Goal: Task Accomplishment & Management: Use online tool/utility

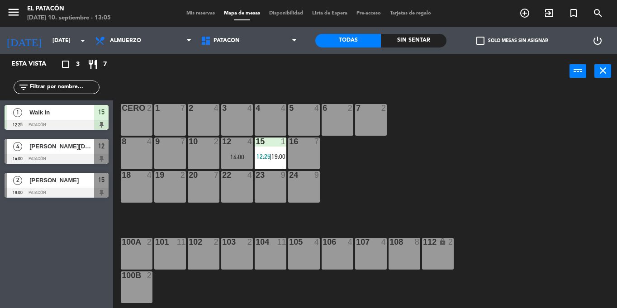
click at [315, 118] on div "5 4" at bounding box center [304, 120] width 32 height 32
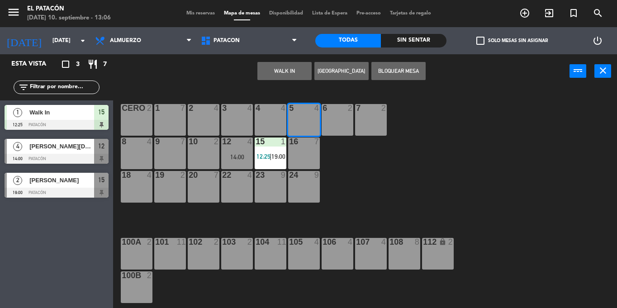
click at [289, 66] on button "WALK IN" at bounding box center [284, 71] width 54 height 18
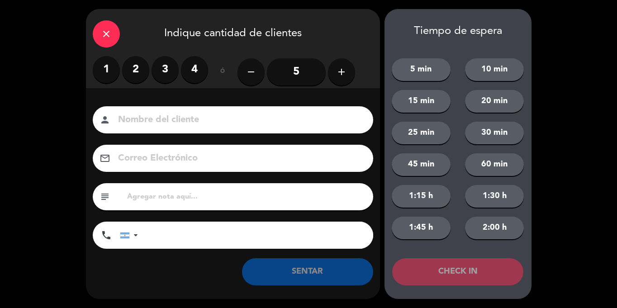
click at [137, 61] on label "2" at bounding box center [135, 69] width 27 height 27
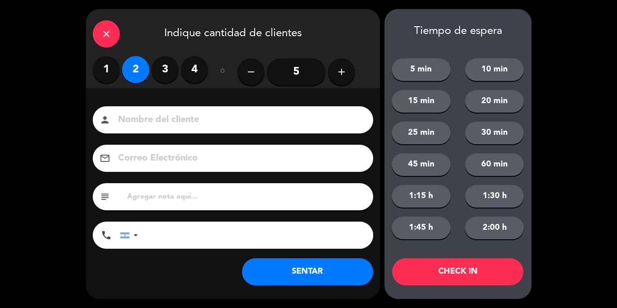
click at [303, 280] on button "SENTAR" at bounding box center [307, 271] width 131 height 27
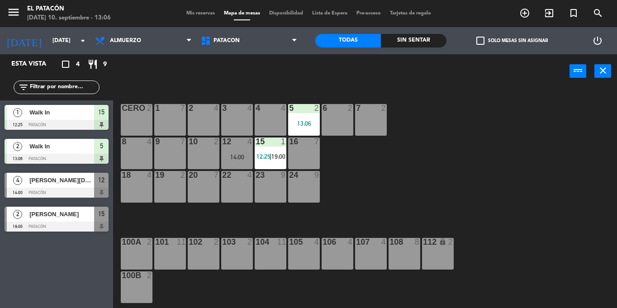
drag, startPoint x: 236, startPoint y: 155, endPoint x: 235, endPoint y: 125, distance: 29.9
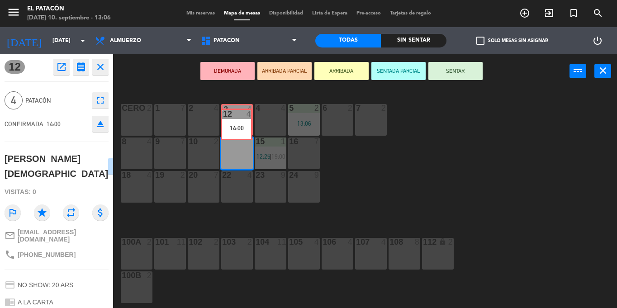
drag, startPoint x: 236, startPoint y: 156, endPoint x: 235, endPoint y: 127, distance: 28.9
click at [235, 127] on div "1 7 2 4 3 4 4 4 5 2 13:06 6 2 7 2 CERO 2 8 4 9 7 10 2 12 4 14:00 12 4 14:00 15 …" at bounding box center [367, 198] width 497 height 220
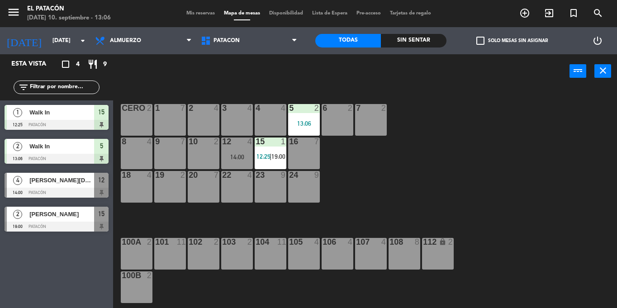
click at [234, 158] on div "14:00" at bounding box center [237, 157] width 32 height 6
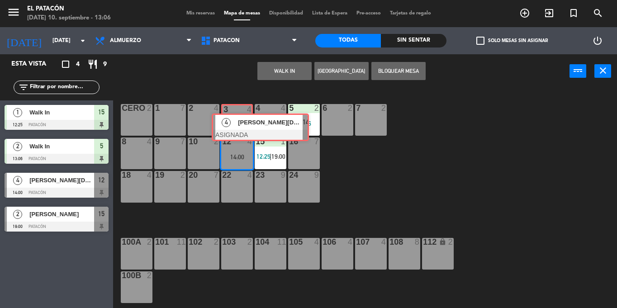
drag, startPoint x: 255, startPoint y: 180, endPoint x: 243, endPoint y: 119, distance: 62.2
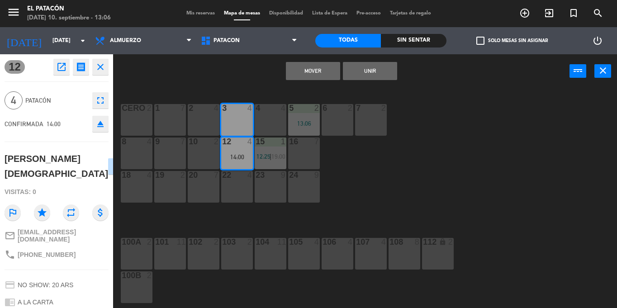
click at [309, 69] on button "Mover" at bounding box center [313, 71] width 54 height 18
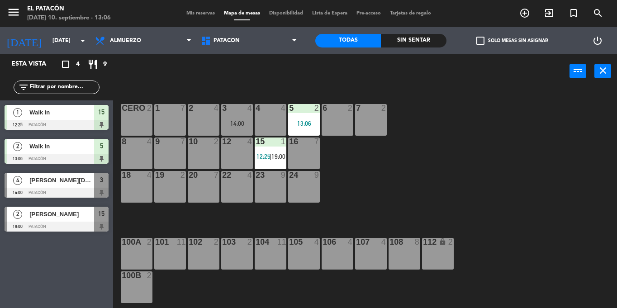
click at [405, 96] on div "1 7 2 4 3 4 14:00 4 4 5 2 13:06 6 2 7 2 CERO 2 8 4 9 7 10 2 12 4 15 1 12:25 | 1…" at bounding box center [367, 198] width 497 height 220
click at [231, 150] on div "12 4" at bounding box center [237, 153] width 32 height 32
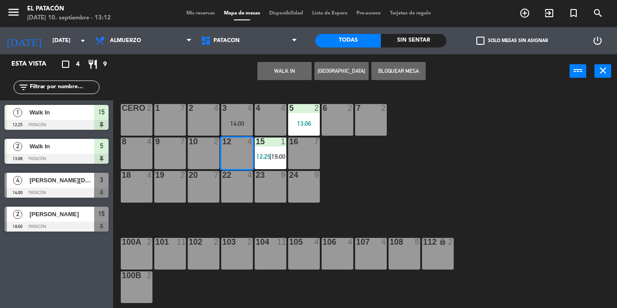
click at [288, 73] on button "WALK IN" at bounding box center [284, 71] width 54 height 18
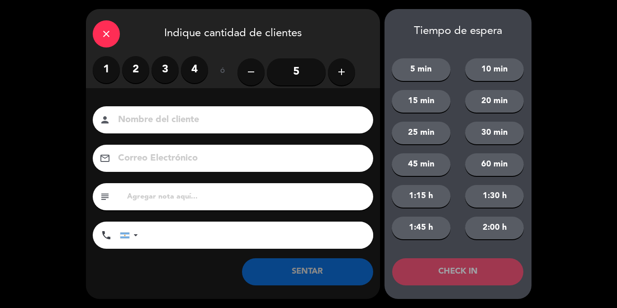
click at [163, 70] on label "3" at bounding box center [164, 69] width 27 height 27
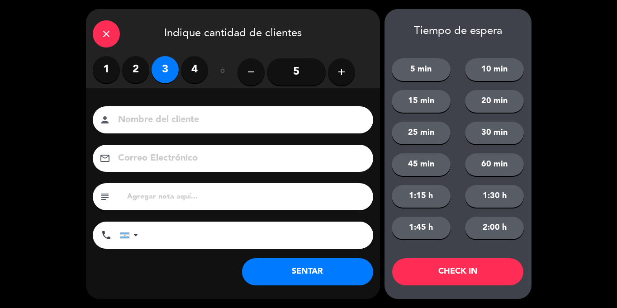
click at [171, 118] on input at bounding box center [239, 120] width 244 height 16
type input "masbb"
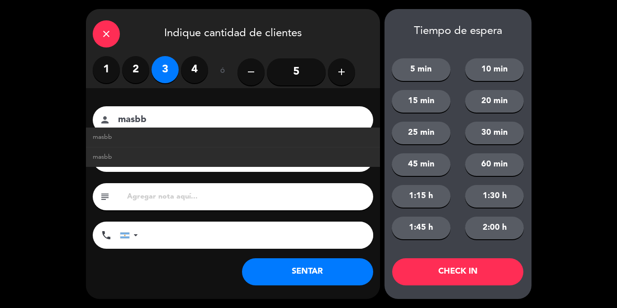
click at [281, 281] on button "SENTAR" at bounding box center [307, 271] width 131 height 27
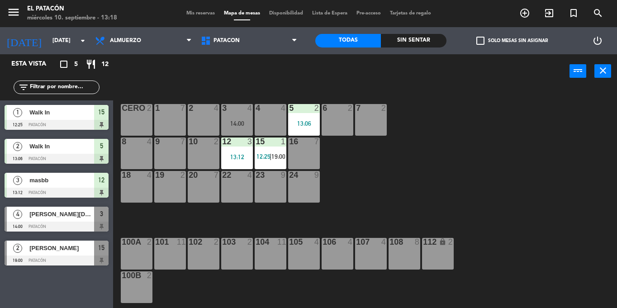
click at [149, 156] on div "8 4" at bounding box center [137, 153] width 32 height 32
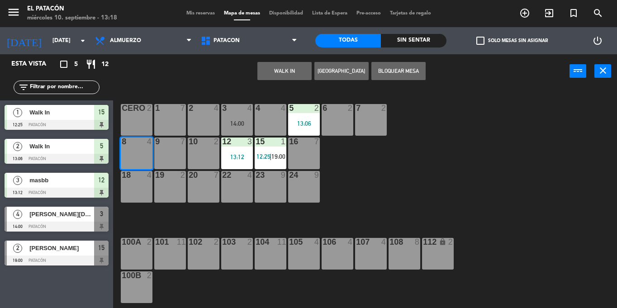
click at [294, 69] on button "WALK IN" at bounding box center [284, 71] width 54 height 18
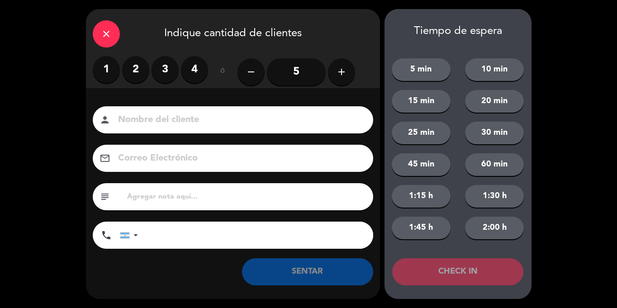
click at [169, 67] on label "3" at bounding box center [164, 69] width 27 height 27
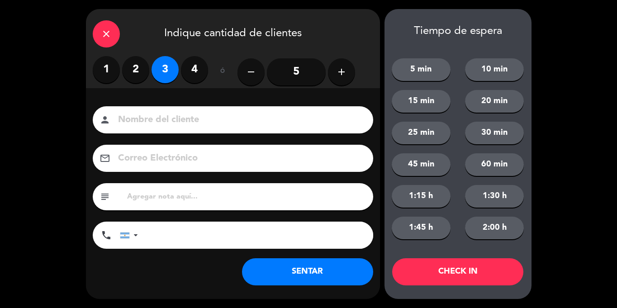
click at [330, 281] on button "SENTAR" at bounding box center [307, 271] width 131 height 27
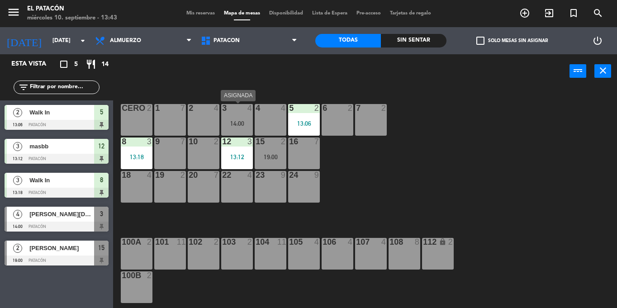
click at [234, 123] on div "14:00" at bounding box center [237, 123] width 32 height 6
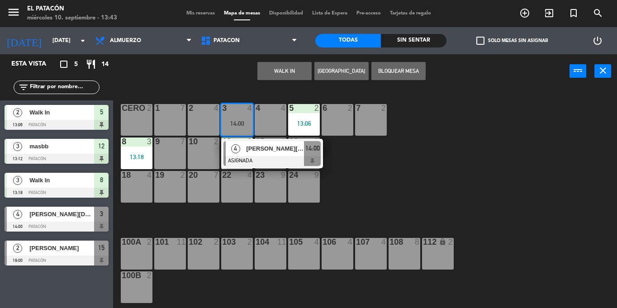
click at [390, 158] on div "1 7 2 4 3 4 14:00 4 [PERSON_NAME] ASIGNADA 14:00 4 4 5 2 13:06 6 2 7 2 CERO 2 8…" at bounding box center [367, 198] width 497 height 220
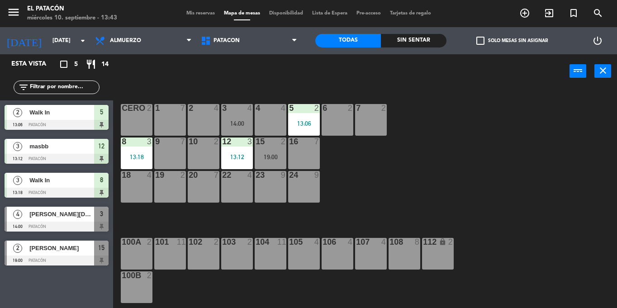
click at [390, 158] on div "1 7 2 4 3 4 14:00 4 4 5 2 13:06 6 2 7 2 CERO 2 8 3 13:18 9 7 10 2 12 3 13:12 15…" at bounding box center [367, 198] width 497 height 220
click at [198, 122] on div "2 4" at bounding box center [204, 120] width 32 height 32
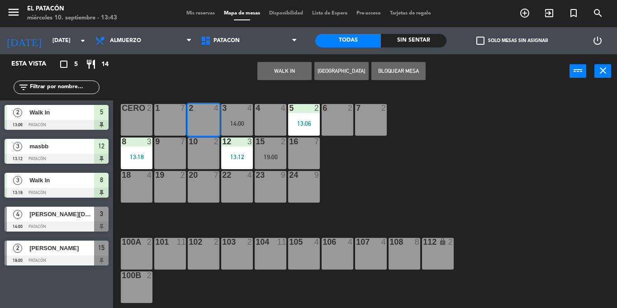
click at [278, 73] on button "WALK IN" at bounding box center [284, 71] width 54 height 18
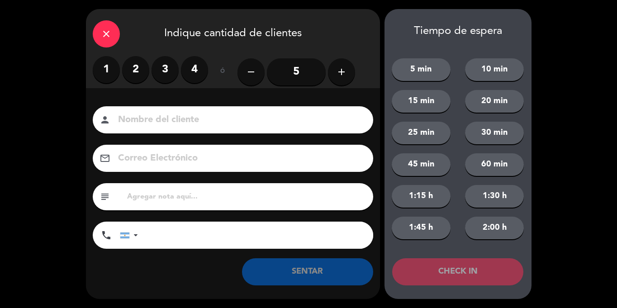
click at [192, 76] on label "4" at bounding box center [194, 69] width 27 height 27
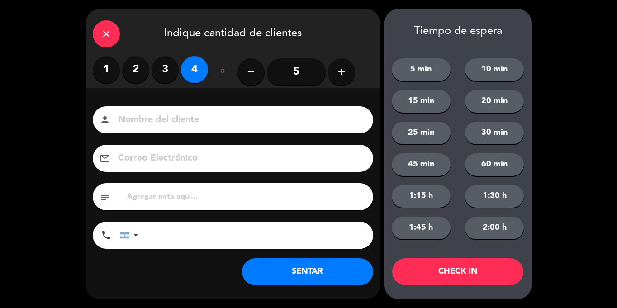
click at [311, 269] on button "SENTAR" at bounding box center [307, 271] width 131 height 27
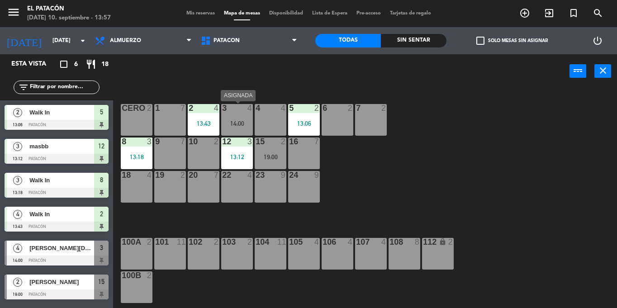
click at [237, 119] on div "3 4 14:00" at bounding box center [237, 120] width 32 height 32
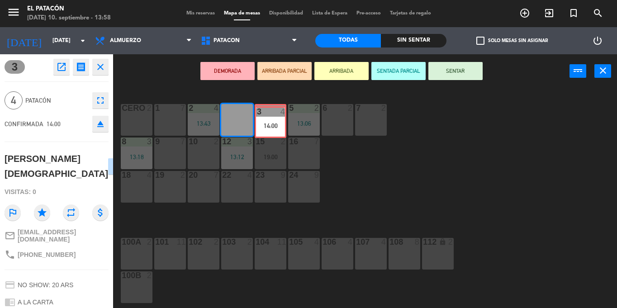
drag, startPoint x: 237, startPoint y: 119, endPoint x: 270, endPoint y: 121, distance: 33.5
click at [270, 121] on div "1 7 2 4 13:43 3 4 14:00 3 4 14:00 4 4 5 2 13:06 6 2 7 2 CERO 2 8 3 13:18 9 7 10…" at bounding box center [367, 198] width 497 height 220
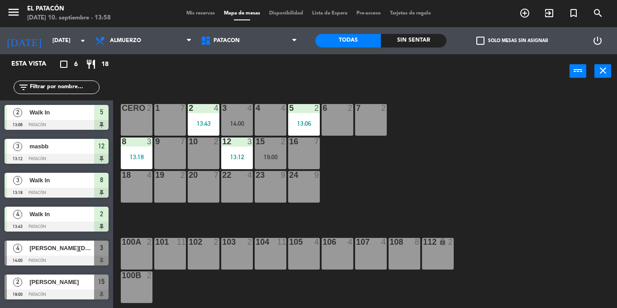
click at [237, 123] on div "14:00" at bounding box center [237, 123] width 32 height 6
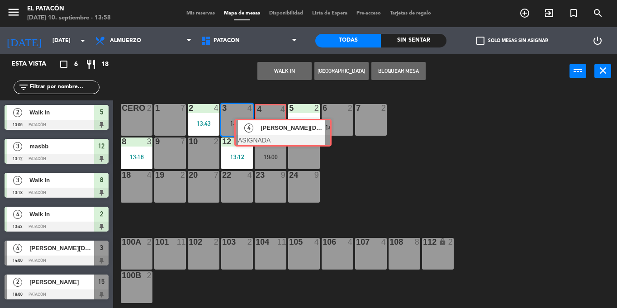
drag, startPoint x: 262, startPoint y: 146, endPoint x: 273, endPoint y: 124, distance: 24.7
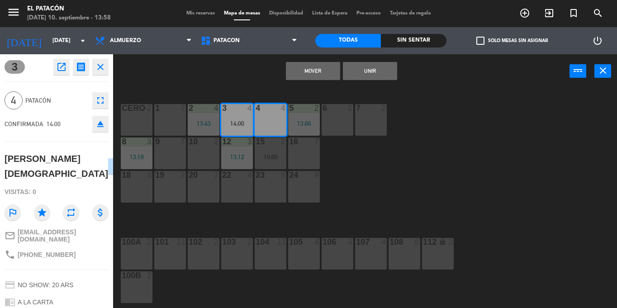
click at [315, 72] on button "Mover" at bounding box center [313, 71] width 54 height 18
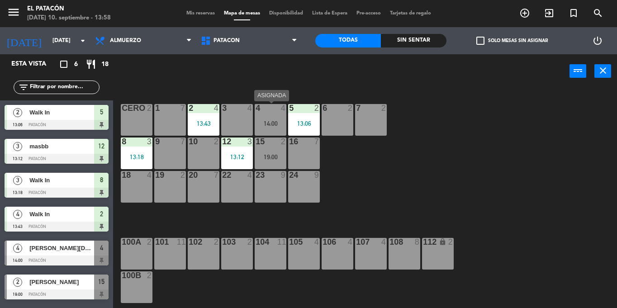
click at [269, 123] on div "14:00" at bounding box center [271, 123] width 32 height 6
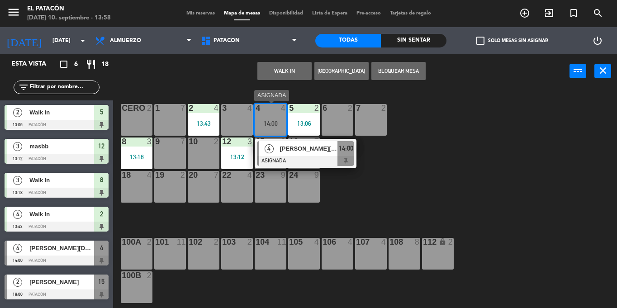
click at [295, 148] on span "[PERSON_NAME][DEMOGRAPHIC_DATA]" at bounding box center [308, 148] width 58 height 9
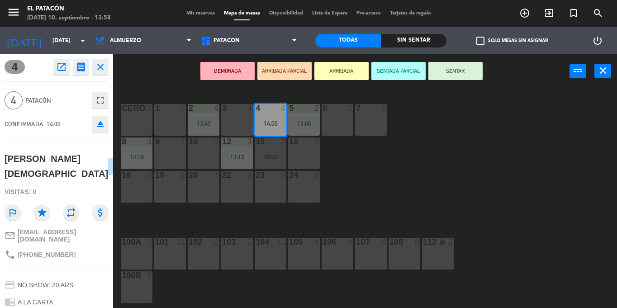
click at [454, 75] on button "SENTAR" at bounding box center [455, 71] width 54 height 18
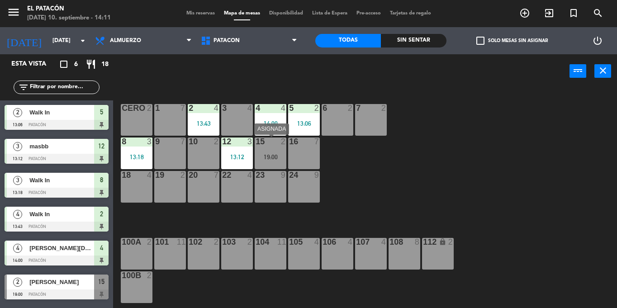
click at [277, 140] on div at bounding box center [270, 141] width 15 height 8
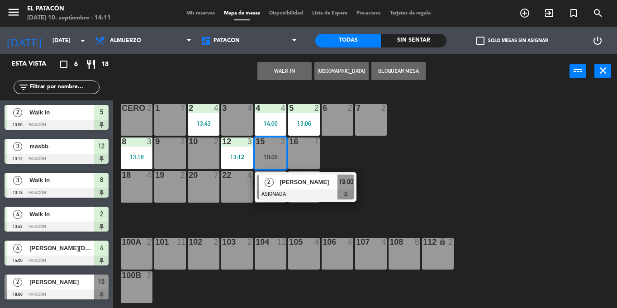
click at [286, 73] on button "WALK IN" at bounding box center [284, 71] width 54 height 18
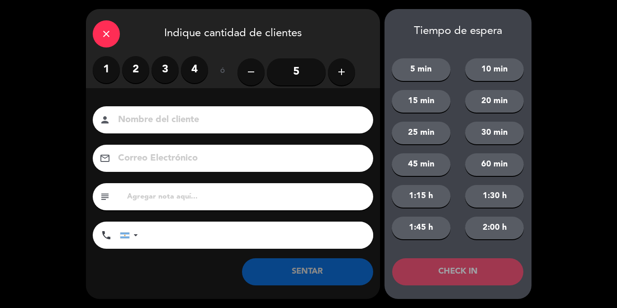
click at [140, 73] on label "2" at bounding box center [135, 69] width 27 height 27
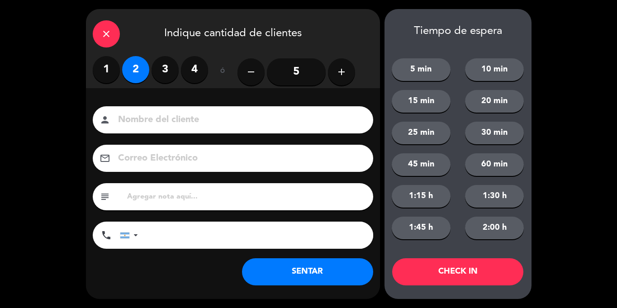
click at [301, 274] on button "SENTAR" at bounding box center [307, 271] width 131 height 27
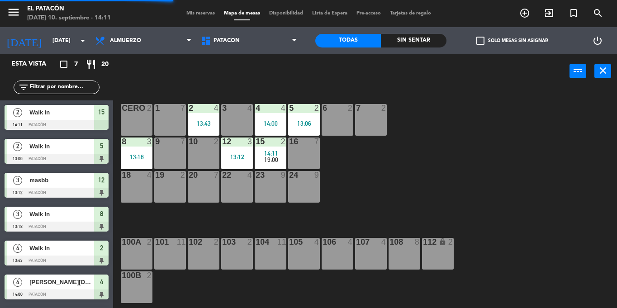
click at [436, 163] on div "1 7 2 4 13:43 3 4 4 4 14:00 5 2 13:06 6 2 7 2 CERO 2 8 3 13:18 9 7 10 2 12 3 13…" at bounding box center [367, 198] width 497 height 220
